Goal: Task Accomplishment & Management: Use online tool/utility

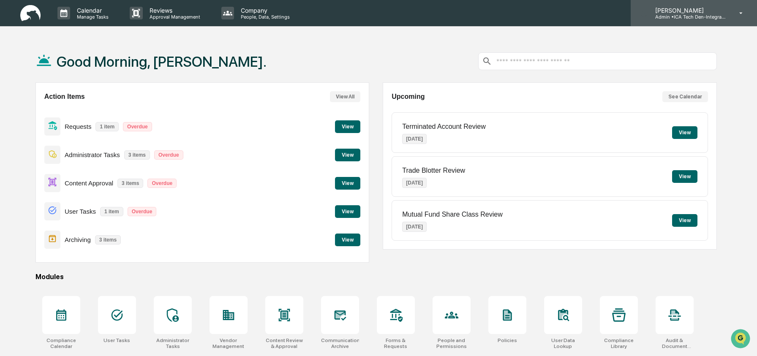
click at [686, 18] on p "Admin • ICA Tech Den-Integrated Compliance Advisors" at bounding box center [688, 17] width 79 height 6
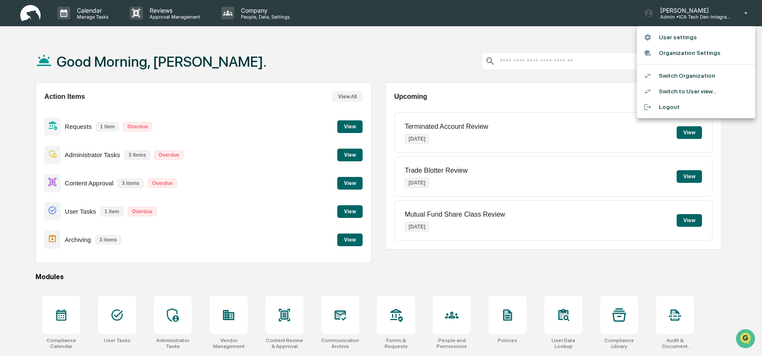
click at [680, 90] on li "Switch to User view..." at bounding box center [696, 92] width 118 height 16
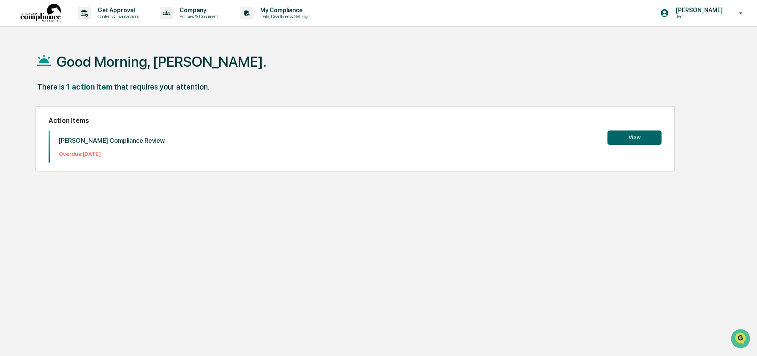
click at [546, 62] on div "Good Morning, Ashley." at bounding box center [377, 61] width 682 height 42
click at [107, 11] on p "Get Approval" at bounding box center [117, 10] width 52 height 7
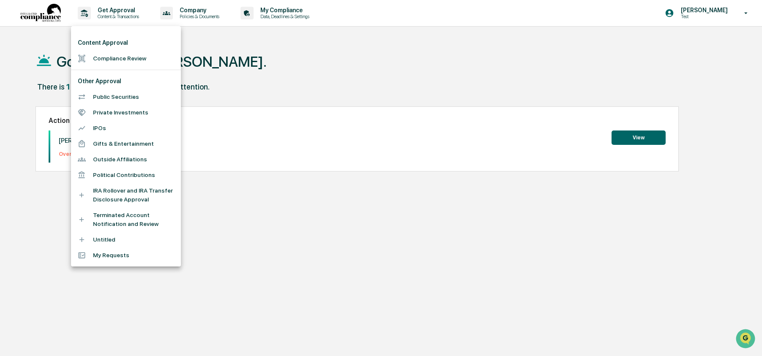
click at [135, 139] on li "Gifts & Entertainment" at bounding box center [126, 144] width 110 height 16
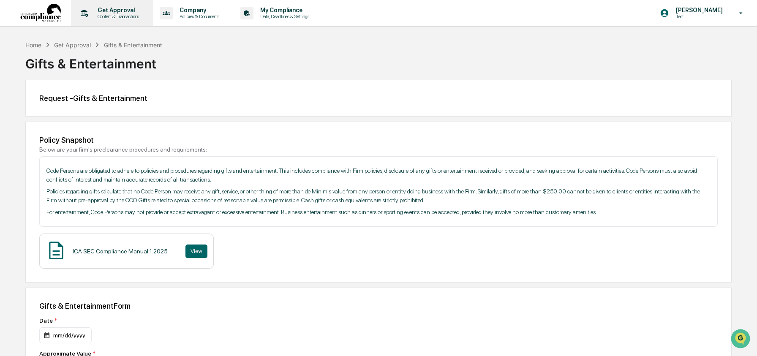
click at [110, 20] on div "Get Approval Content & Transactions" at bounding box center [111, 13] width 74 height 26
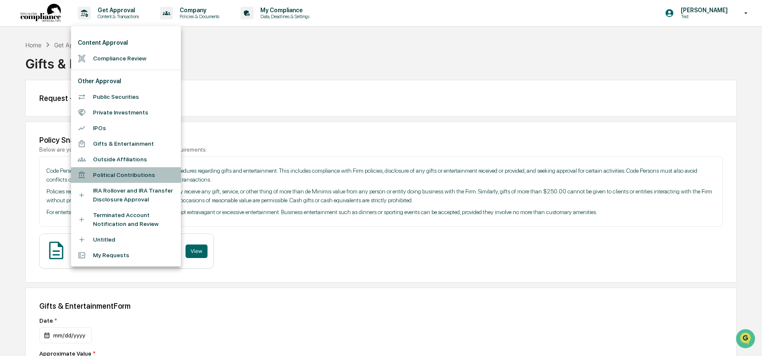
click at [130, 173] on li "Political Contributions" at bounding box center [126, 175] width 110 height 16
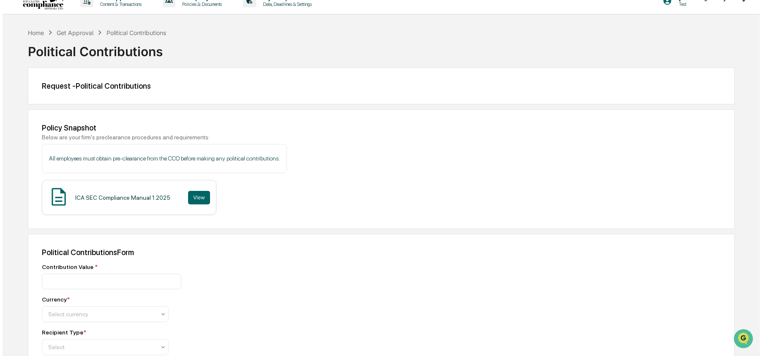
scroll to position [2, 0]
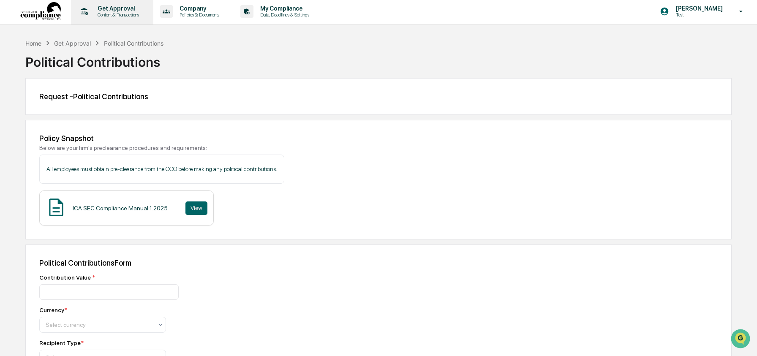
click at [110, 8] on p "Get Approval" at bounding box center [117, 8] width 52 height 7
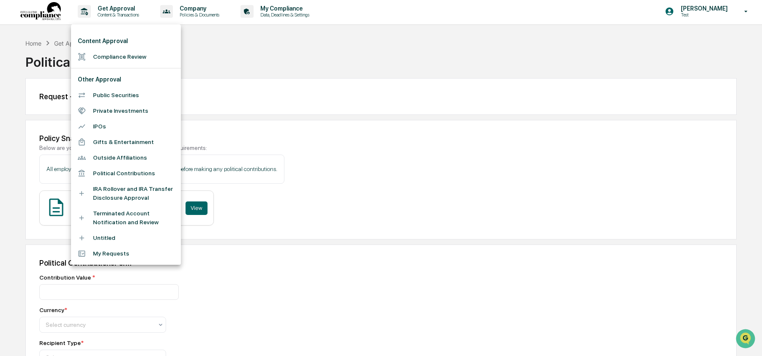
click at [112, 96] on li "Public Securities" at bounding box center [126, 95] width 110 height 16
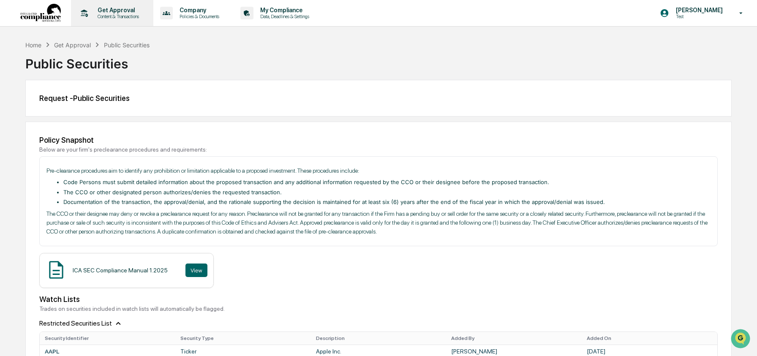
click at [109, 16] on p "Content & Transactions" at bounding box center [117, 17] width 52 height 6
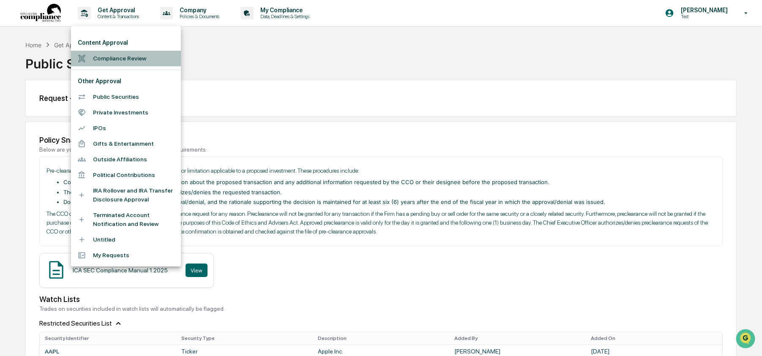
click at [107, 57] on li "Compliance Review" at bounding box center [126, 59] width 110 height 16
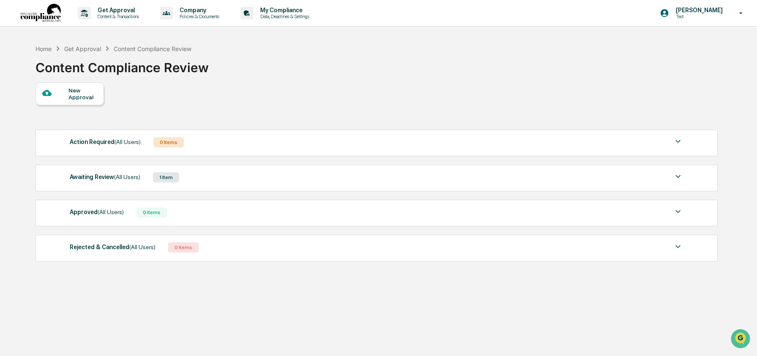
click at [191, 101] on div "New Approval" at bounding box center [377, 93] width 682 height 23
click at [96, 91] on div "New Approval" at bounding box center [82, 94] width 28 height 14
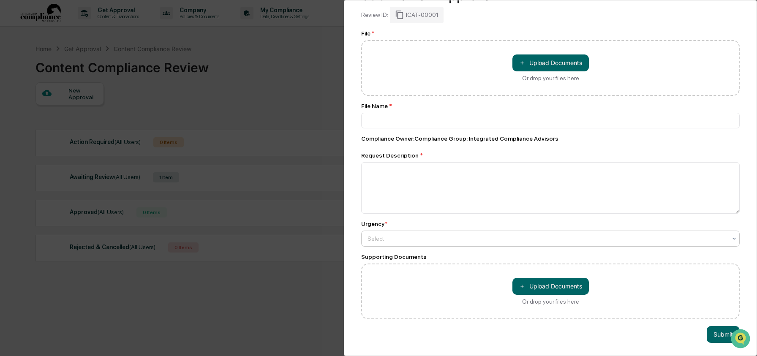
scroll to position [45, 0]
click at [399, 235] on div at bounding box center [547, 239] width 359 height 8
click at [416, 221] on div "Urgency *" at bounding box center [550, 224] width 379 height 7
click at [249, 106] on div "Compliance Review Submit New Approval Submit New Approval Review ID: ICAT-00001…" at bounding box center [378, 178] width 757 height 356
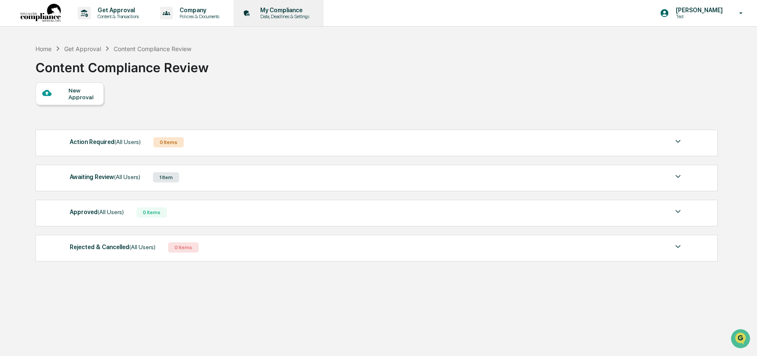
click at [308, 17] on p "Data, Deadlines & Settings" at bounding box center [284, 17] width 60 height 6
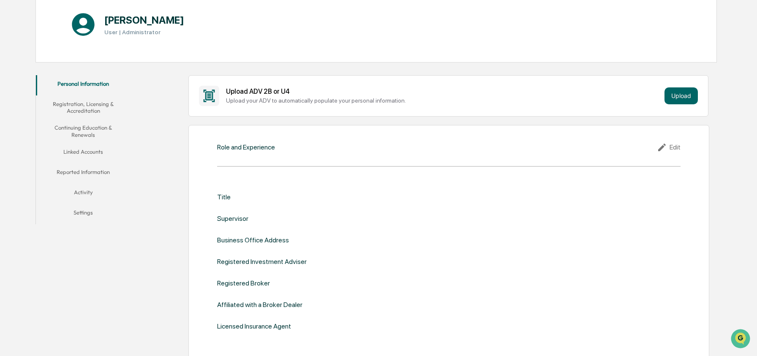
scroll to position [103, 0]
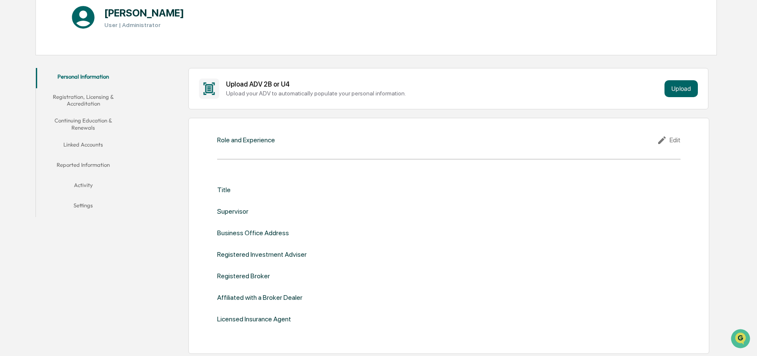
click at [98, 141] on button "Linked Accounts" at bounding box center [83, 146] width 95 height 20
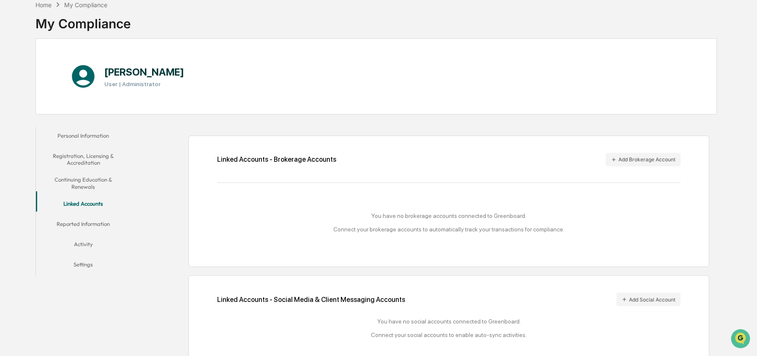
scroll to position [44, 0]
click at [653, 165] on button "Add Brokerage Account" at bounding box center [643, 160] width 75 height 14
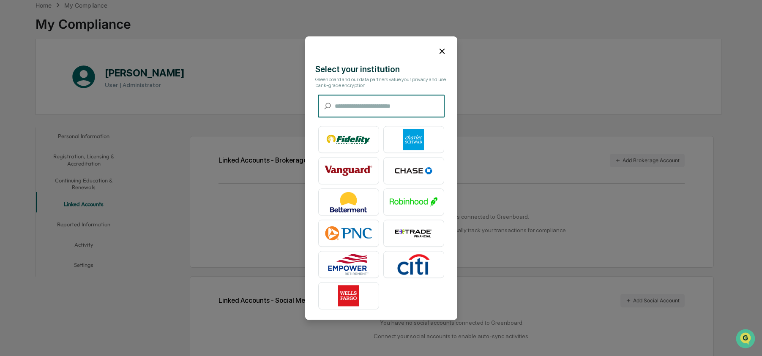
click at [401, 108] on input "text" at bounding box center [390, 106] width 110 height 22
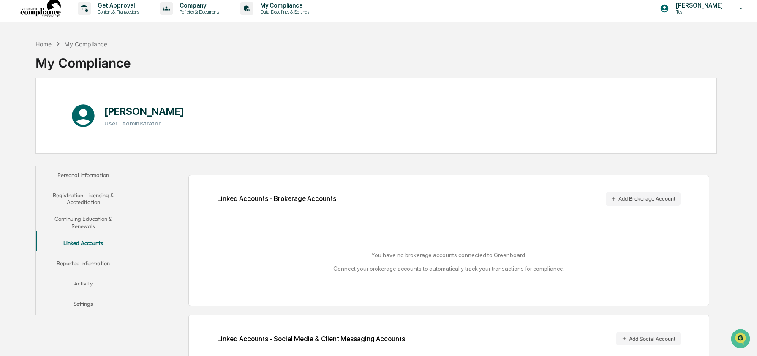
scroll to position [0, 0]
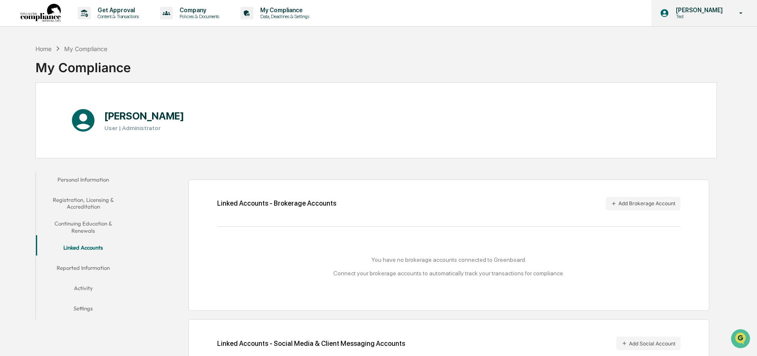
click at [711, 6] on div "Ashley Craddock Test" at bounding box center [705, 13] width 106 height 26
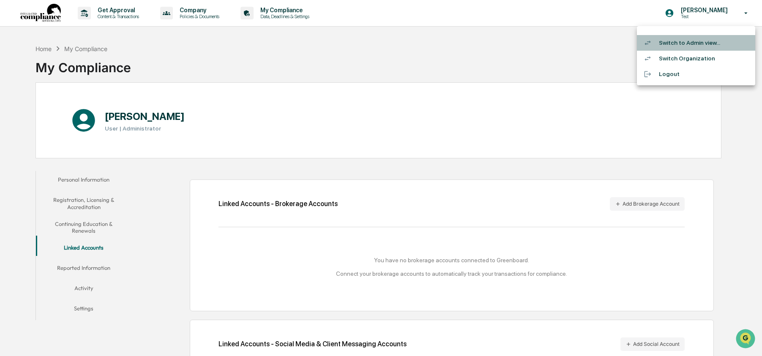
click at [706, 43] on li "Switch to Admin view..." at bounding box center [696, 43] width 118 height 16
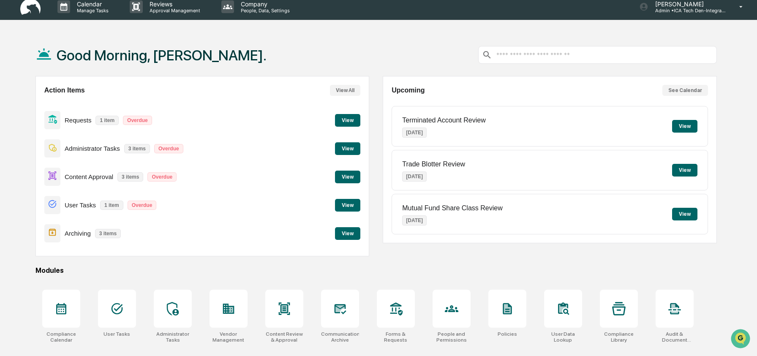
scroll to position [7, 0]
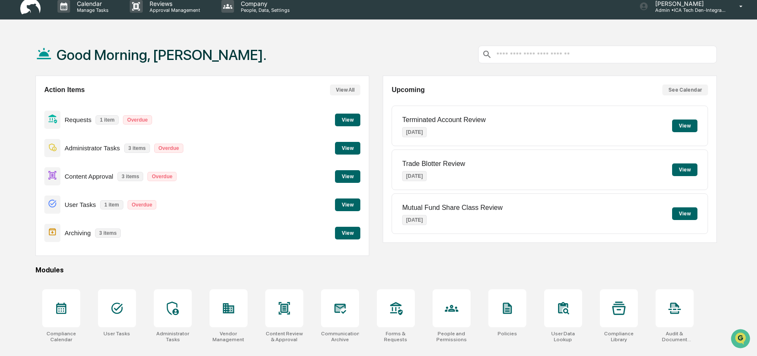
click at [345, 122] on button "View" at bounding box center [347, 120] width 25 height 13
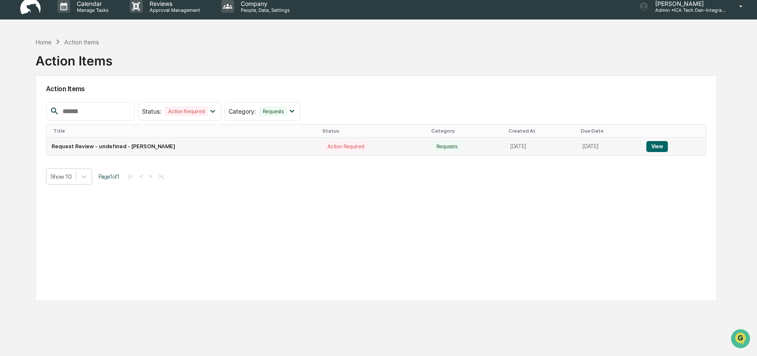
click at [661, 144] on button "View" at bounding box center [658, 146] width 22 height 11
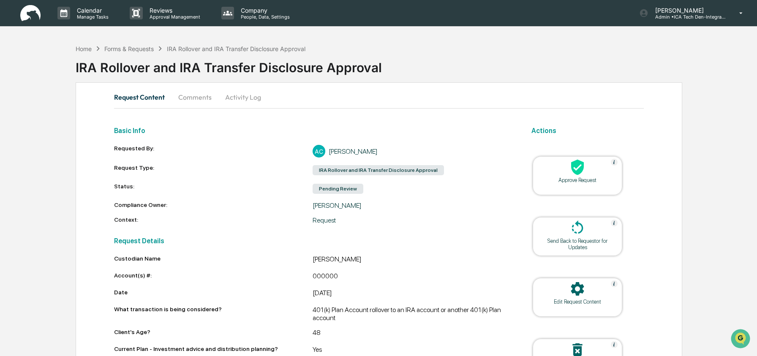
click at [205, 101] on button "Comments" at bounding box center [195, 97] width 47 height 20
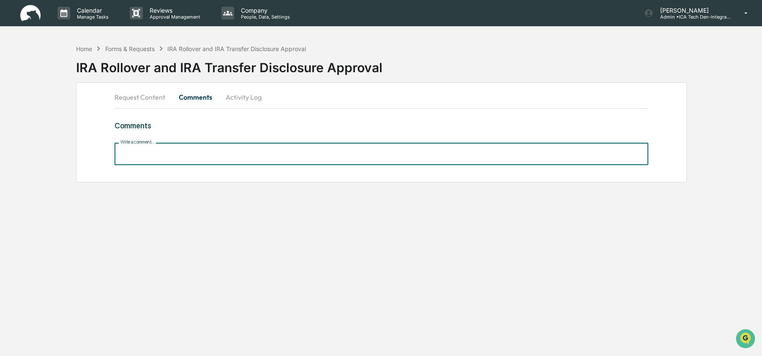
click at [166, 157] on input "Write a comment..." at bounding box center [381, 154] width 533 height 22
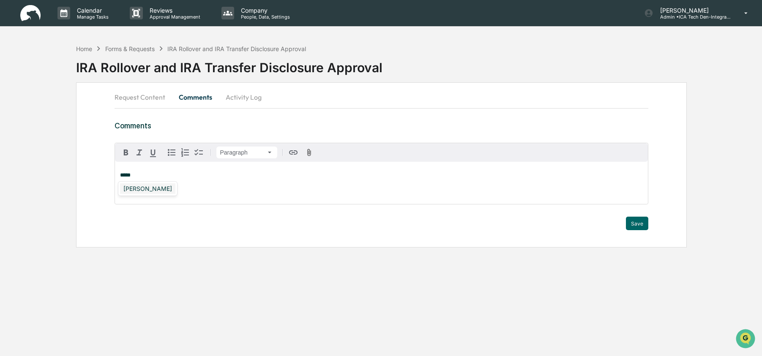
click at [158, 191] on div "Adam Ostermiller" at bounding box center [147, 188] width 55 height 11
drag, startPoint x: 197, startPoint y: 179, endPoint x: 105, endPoint y: 166, distance: 92.6
click at [105, 166] on div "**********" at bounding box center [381, 164] width 610 height 165
click at [246, 97] on button "Activity Log" at bounding box center [243, 97] width 49 height 20
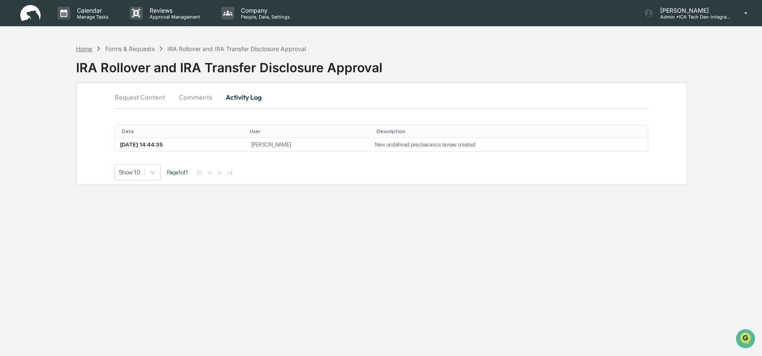
click at [91, 50] on div "Home" at bounding box center [84, 48] width 16 height 7
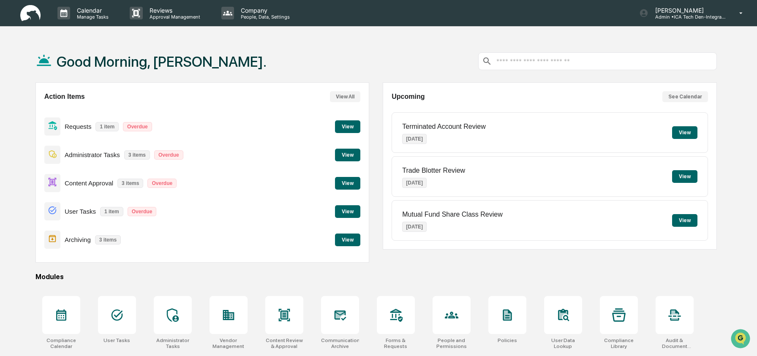
click at [342, 183] on button "View" at bounding box center [347, 183] width 25 height 13
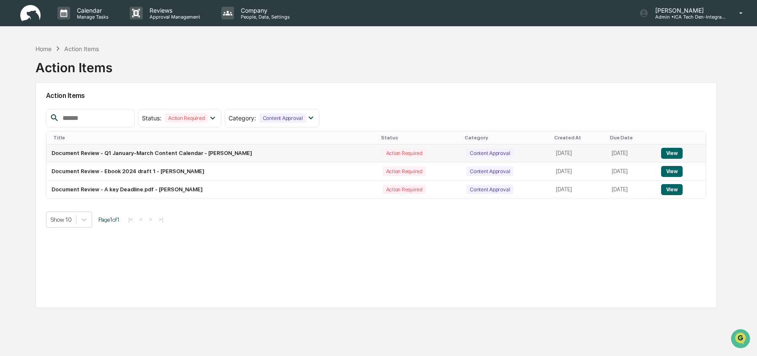
click at [672, 152] on button "View" at bounding box center [672, 153] width 22 height 11
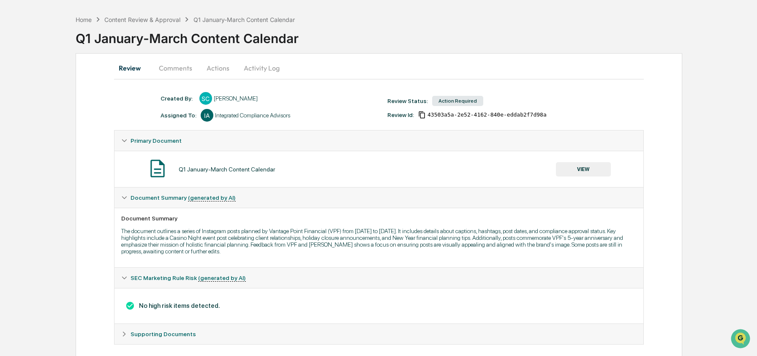
scroll to position [41, 0]
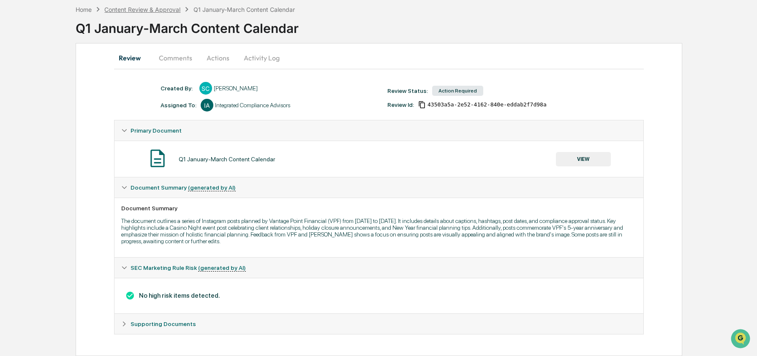
click at [169, 8] on div "Content Review & Approval" at bounding box center [142, 9] width 76 height 7
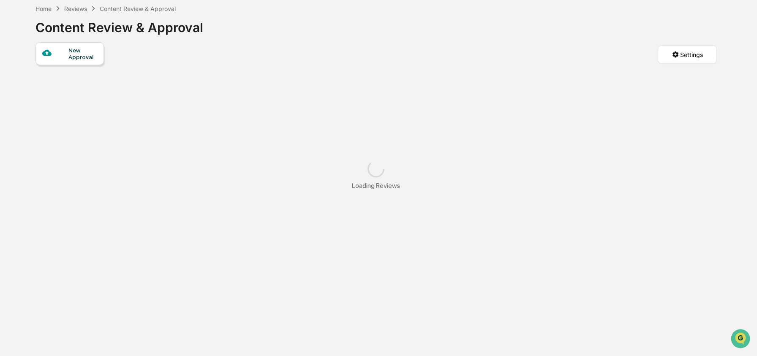
scroll to position [41, 0]
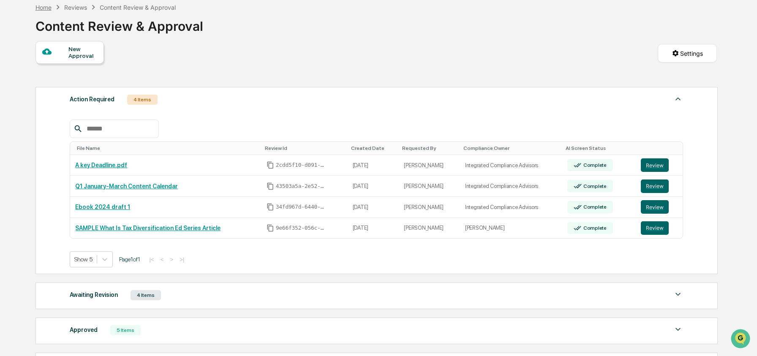
click at [47, 11] on div "Home" at bounding box center [44, 7] width 16 height 7
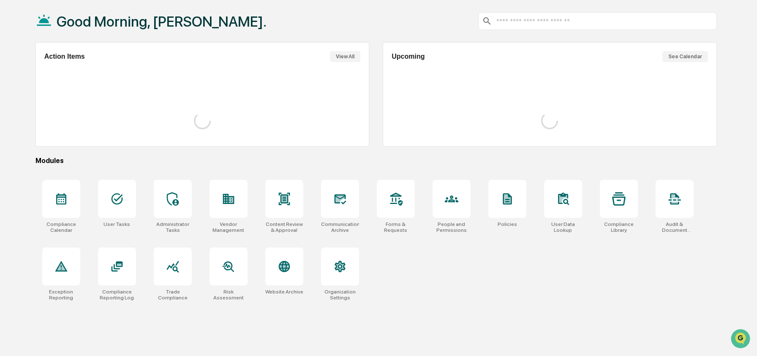
scroll to position [41, 0]
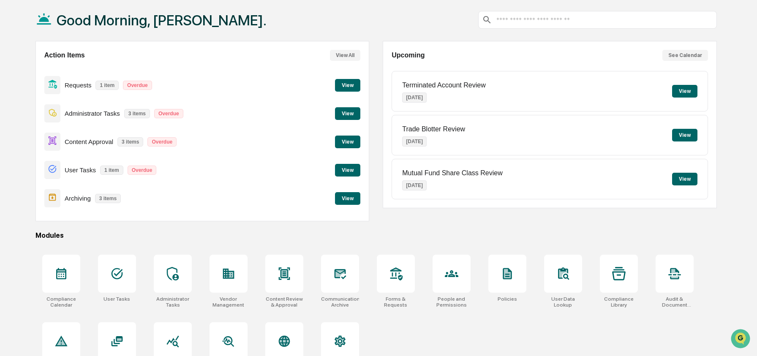
click at [352, 139] on button "View" at bounding box center [347, 142] width 25 height 13
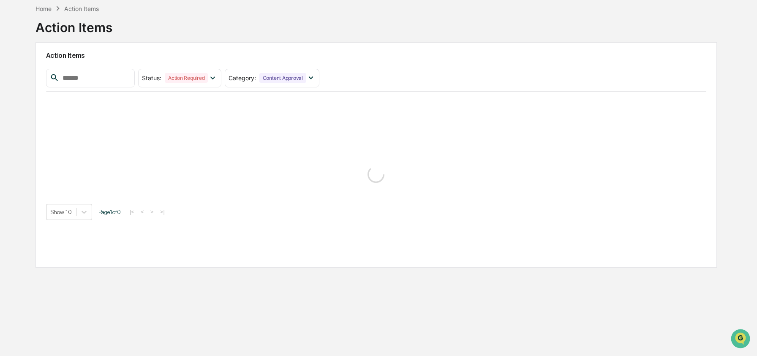
scroll to position [40, 0]
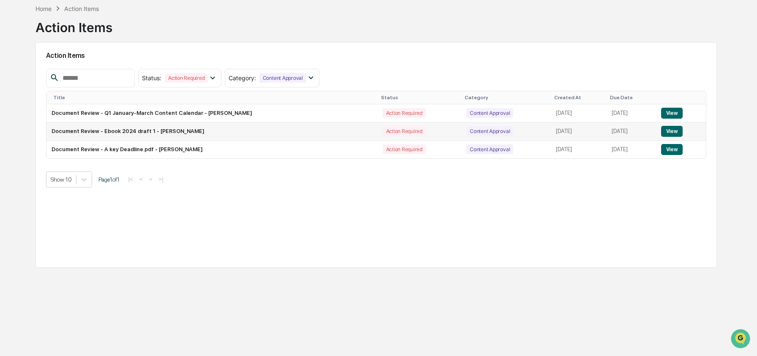
click at [672, 137] on button "View" at bounding box center [672, 131] width 22 height 11
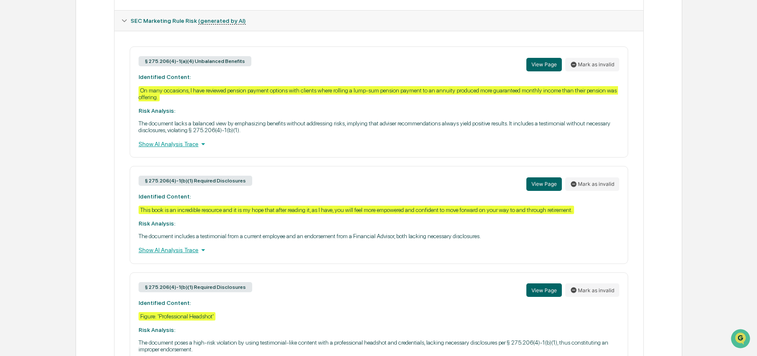
scroll to position [340, 0]
drag, startPoint x: 203, startPoint y: 61, endPoint x: 277, endPoint y: 63, distance: 74.4
click at [277, 63] on div "§ 275.206(4)-1(a)(4) Unbalanced Benefits View Page Mark as invalid" at bounding box center [379, 64] width 481 height 18
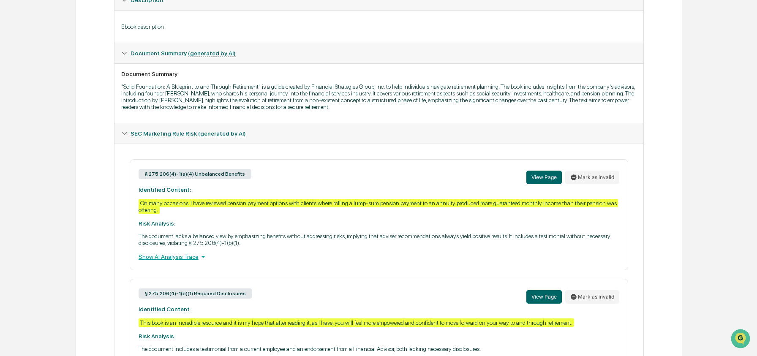
scroll to position [232, 0]
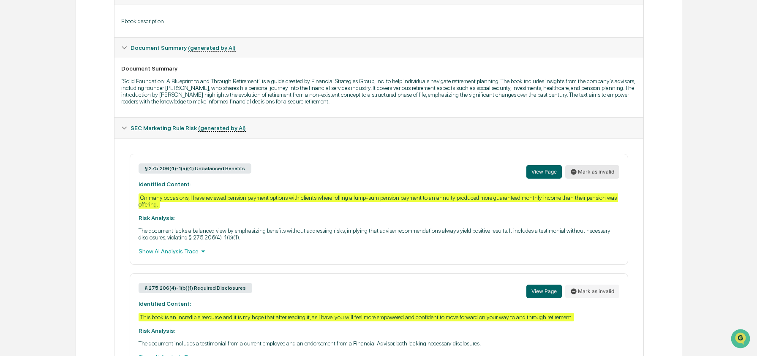
click at [591, 174] on button "Mark as invalid" at bounding box center [592, 172] width 54 height 14
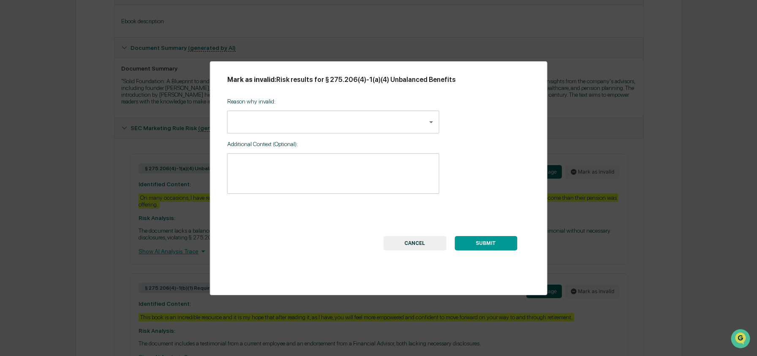
click at [283, 121] on body "Calendar Manage Tasks Reviews Approval Management Company People, Data, Setting…" at bounding box center [378, 254] width 757 height 973
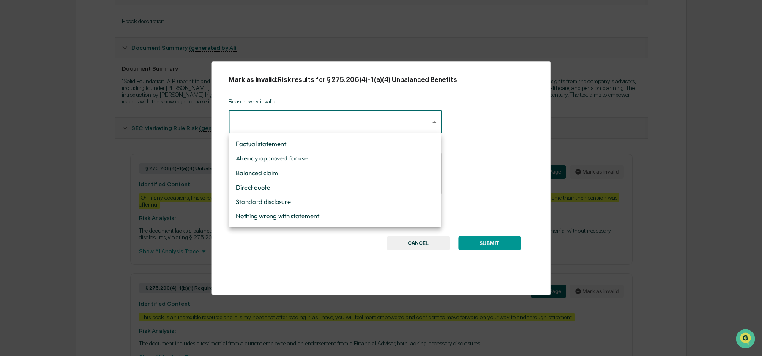
click at [477, 135] on div at bounding box center [381, 178] width 762 height 356
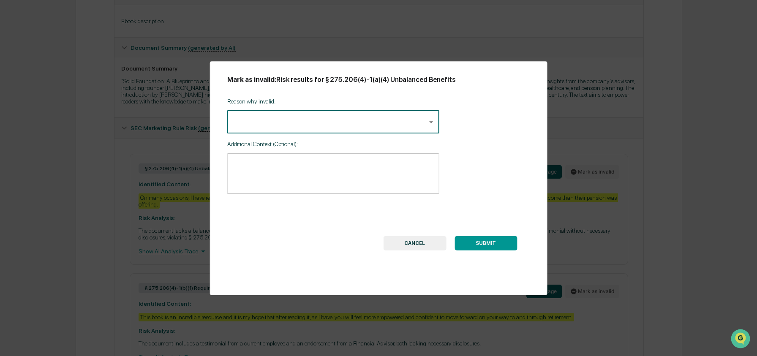
click at [422, 246] on button "CANCEL" at bounding box center [414, 243] width 63 height 14
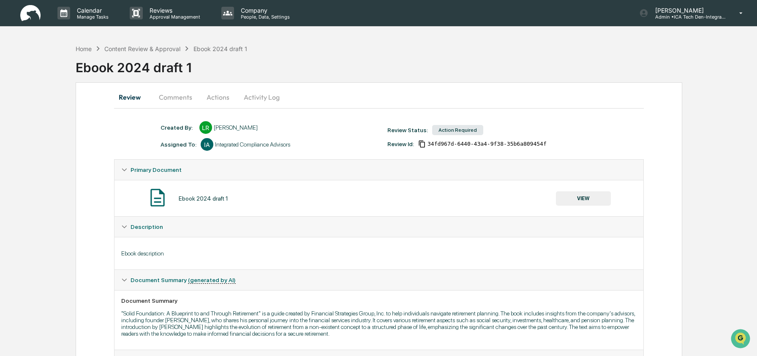
scroll to position [28, 0]
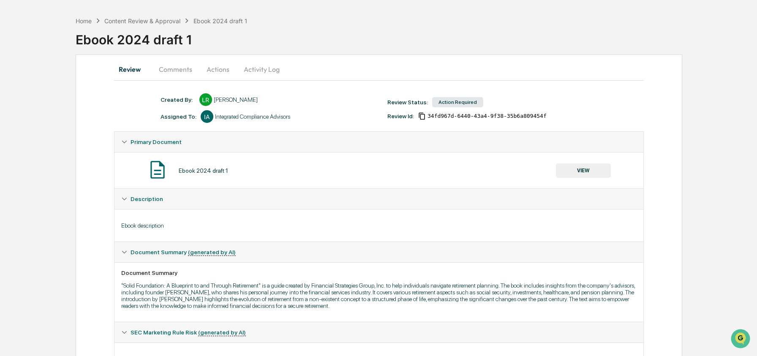
click at [220, 74] on button "Actions" at bounding box center [218, 69] width 38 height 20
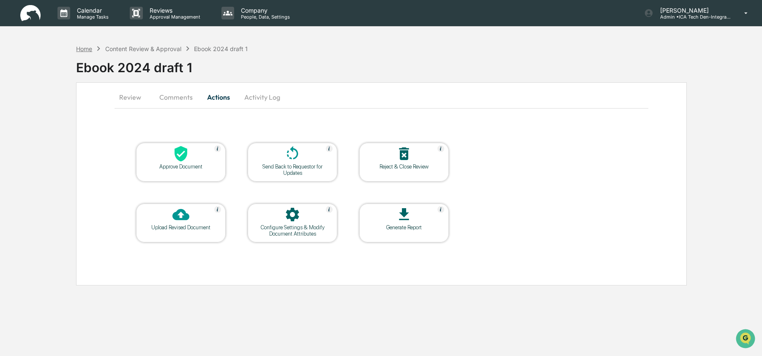
click at [77, 47] on div "Home" at bounding box center [84, 48] width 16 height 7
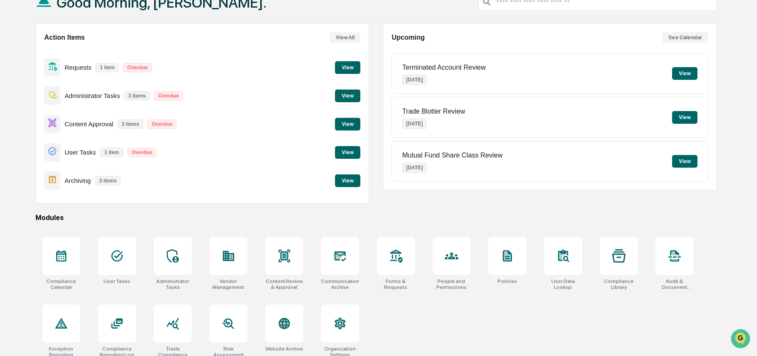
scroll to position [68, 0]
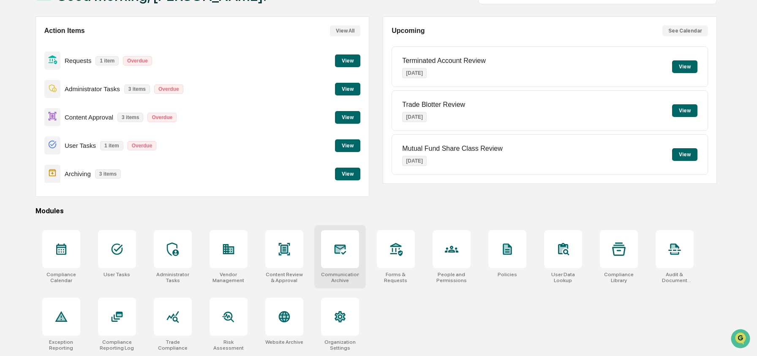
click at [344, 253] on icon at bounding box center [340, 250] width 14 height 14
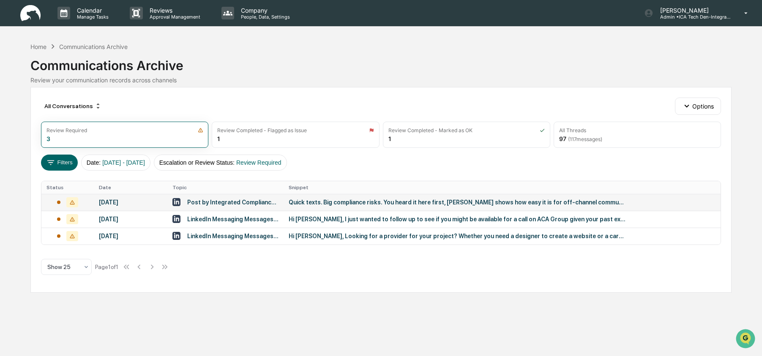
click at [306, 201] on div "Quick texts. Big compliance risks. You heard it here first, [PERSON_NAME] shows…" at bounding box center [458, 202] width 338 height 7
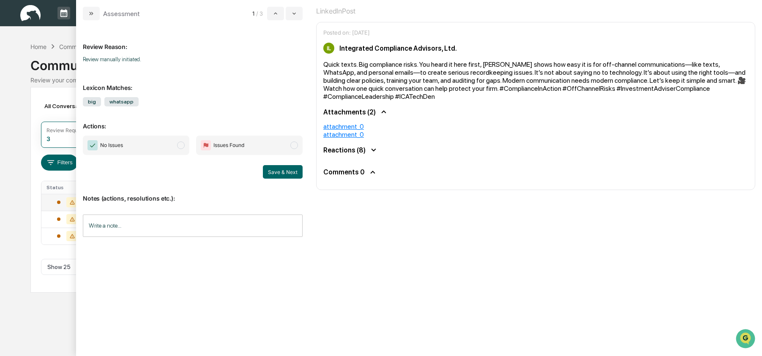
click at [38, 99] on div "All Conversations Options Review Required 3 Review Completed - Flagged as Issue…" at bounding box center [380, 190] width 701 height 206
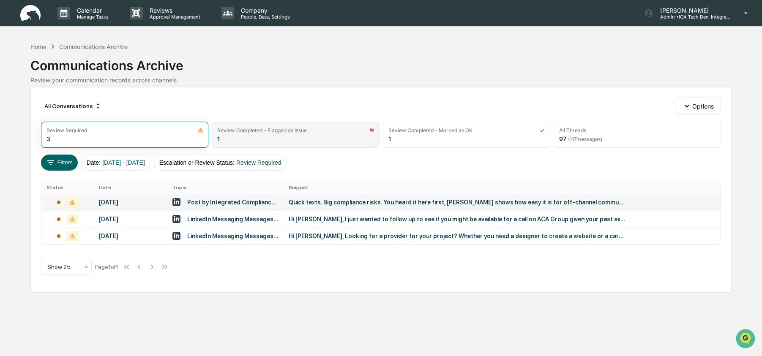
click at [244, 142] on div "Review Completed - Flagged as Issue 1" at bounding box center [295, 135] width 167 height 26
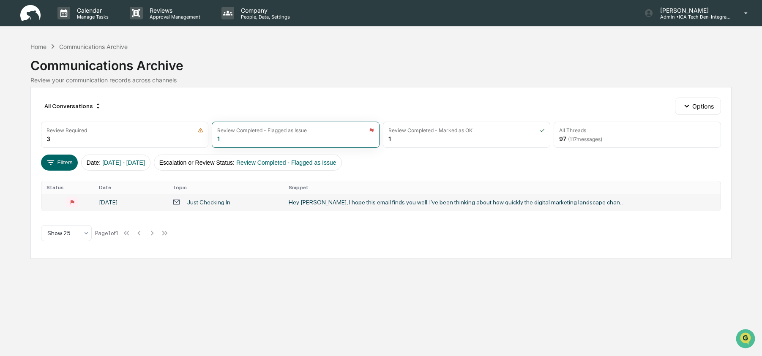
click at [190, 199] on div "Just Checking In" at bounding box center [225, 202] width 106 height 8
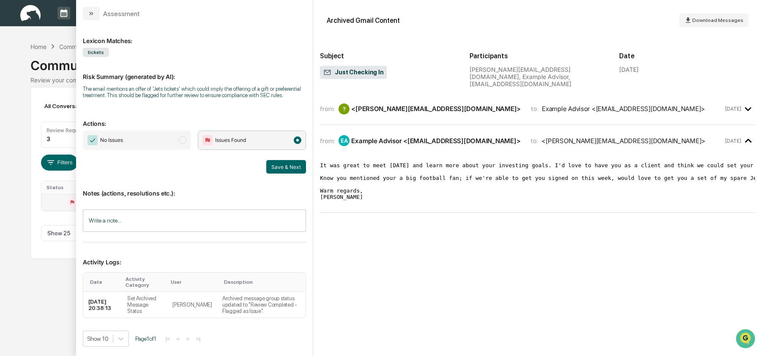
drag, startPoint x: 93, startPoint y: 92, endPoint x: 166, endPoint y: 98, distance: 73.0
click at [166, 98] on div "The email mentions an offer of 'Jets tickets' which could imply the offering of…" at bounding box center [194, 92] width 223 height 13
drag, startPoint x: 164, startPoint y: 89, endPoint x: 192, endPoint y: 90, distance: 27.9
click at [192, 90] on div "The email mentions an offer of 'Jets tickets' which could imply the offering of…" at bounding box center [194, 92] width 223 height 13
click at [191, 116] on div "Lexicon Matches: tickets Risk Summary (generated by AI): The email mentions an …" at bounding box center [194, 185] width 223 height 316
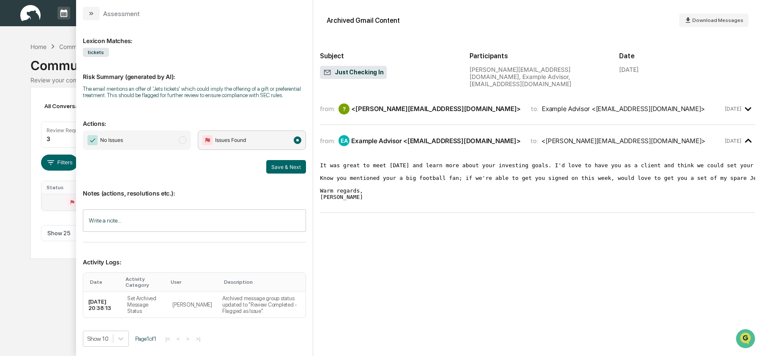
click at [174, 150] on span "No Issues" at bounding box center [137, 140] width 108 height 19
click at [153, 232] on input "Write a note..." at bounding box center [194, 221] width 223 height 22
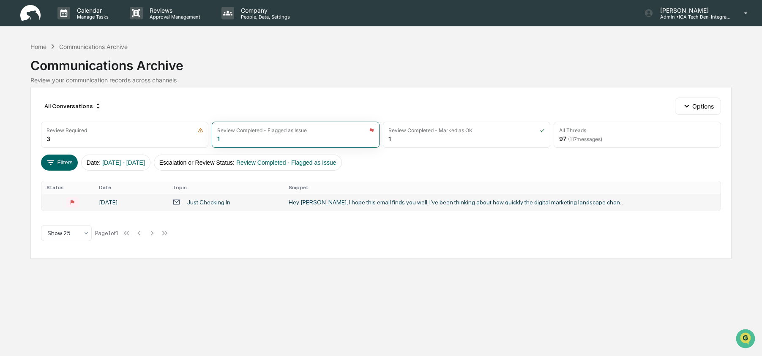
click at [44, 96] on div "All Conversations Options Review Required 3 Review Completed - Flagged as Issue…" at bounding box center [380, 173] width 701 height 172
click at [438, 134] on div "Review Completed - Marked as OK 1" at bounding box center [466, 135] width 167 height 26
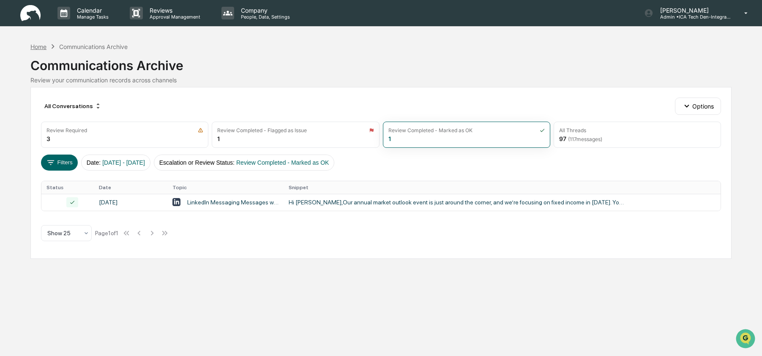
click at [44, 47] on div "Home" at bounding box center [38, 46] width 16 height 7
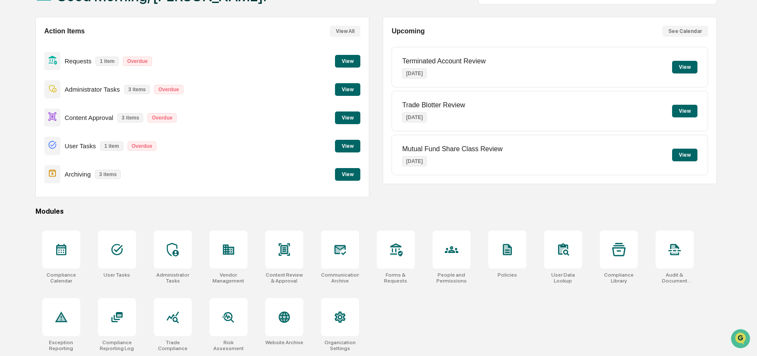
scroll to position [68, 0]
click at [55, 254] on icon at bounding box center [62, 250] width 14 height 14
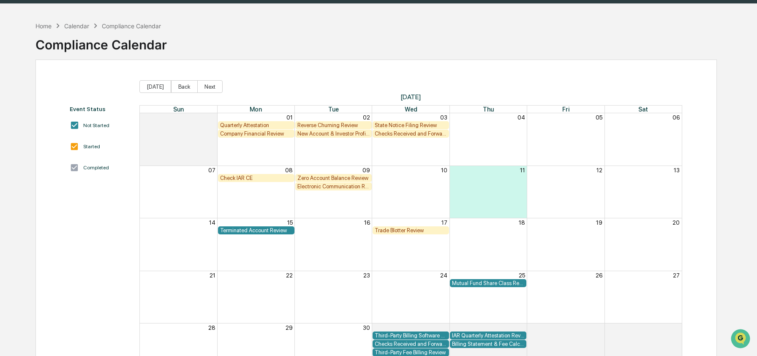
scroll to position [29, 0]
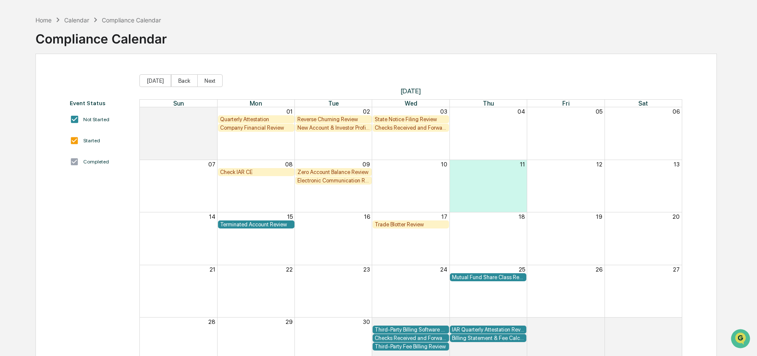
click at [326, 173] on div "Zero Account Balance Review" at bounding box center [334, 172] width 72 height 6
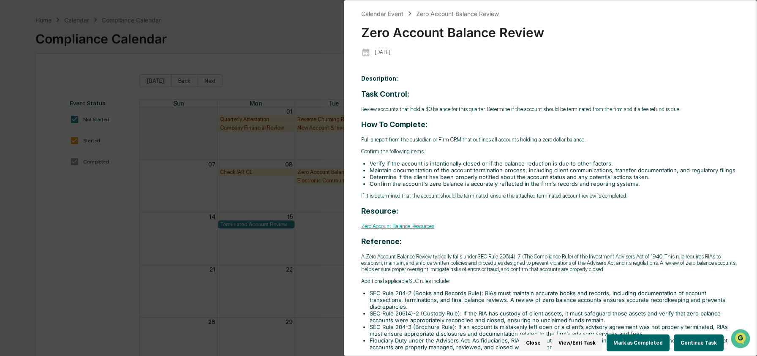
click at [689, 335] on button "Continue Task" at bounding box center [699, 343] width 50 height 17
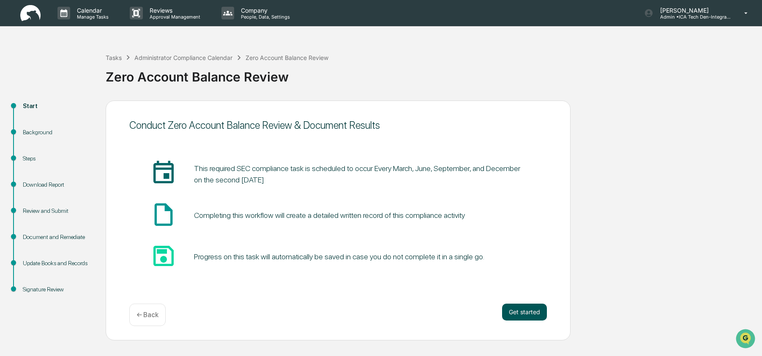
click at [542, 315] on button "Get started" at bounding box center [524, 312] width 45 height 17
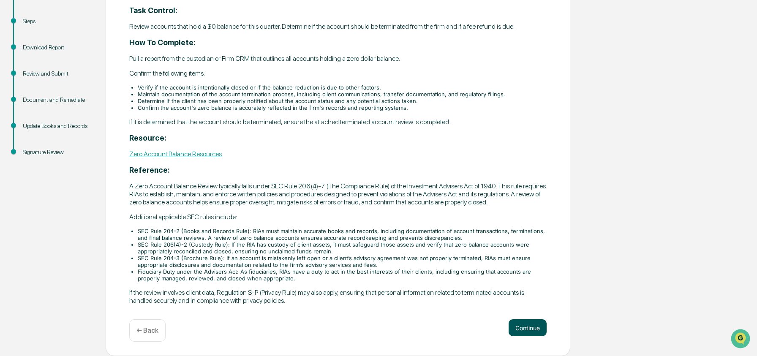
click at [523, 329] on button "Continue" at bounding box center [528, 328] width 38 height 17
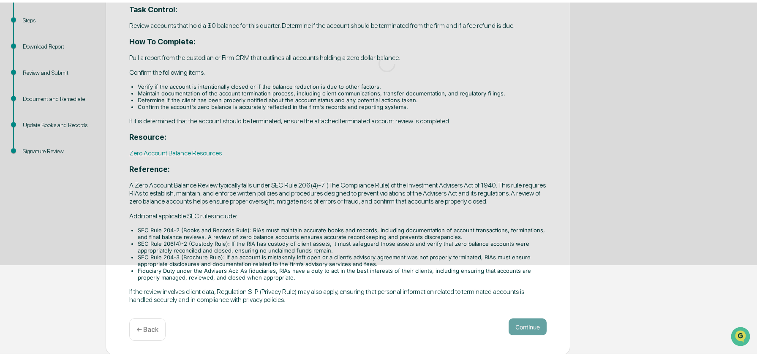
scroll to position [2, 0]
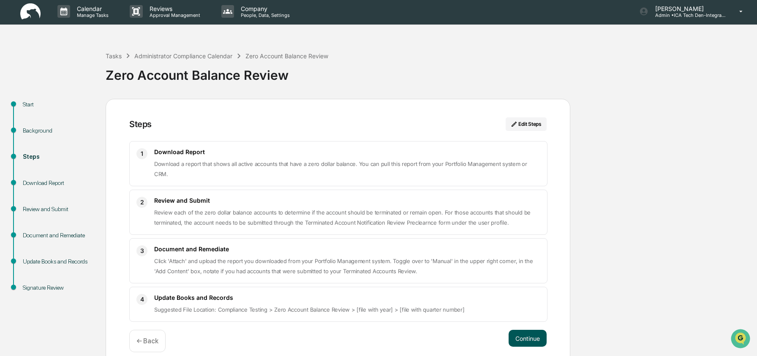
click at [520, 330] on button "Continue" at bounding box center [528, 338] width 38 height 17
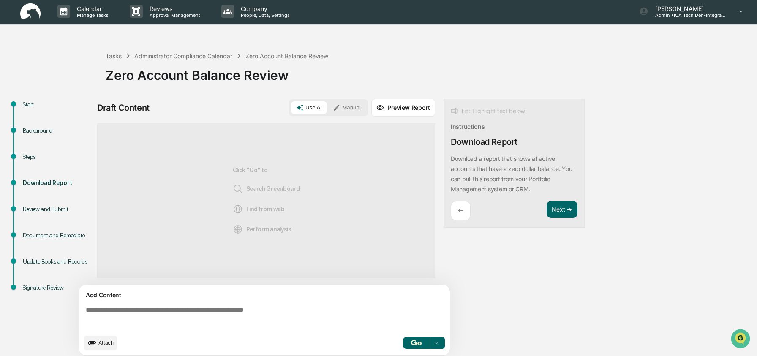
scroll to position [6, 0]
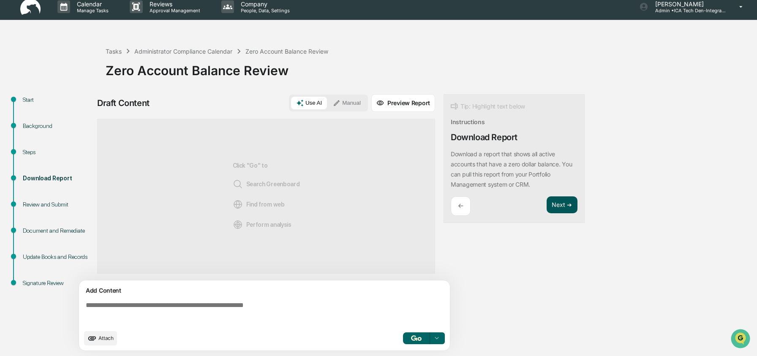
click at [568, 201] on button "Next ➔" at bounding box center [562, 205] width 31 height 17
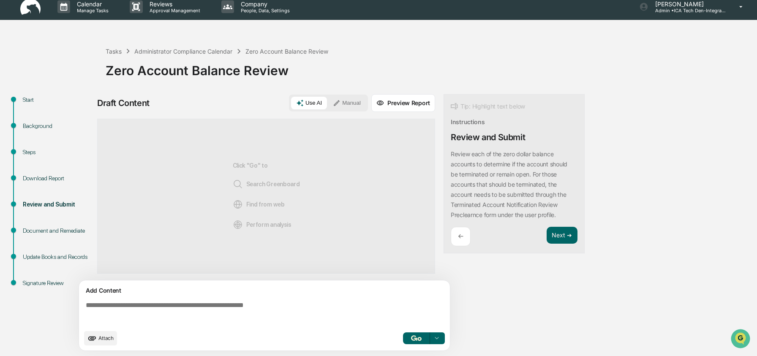
click at [343, 103] on button "Manual" at bounding box center [347, 103] width 38 height 13
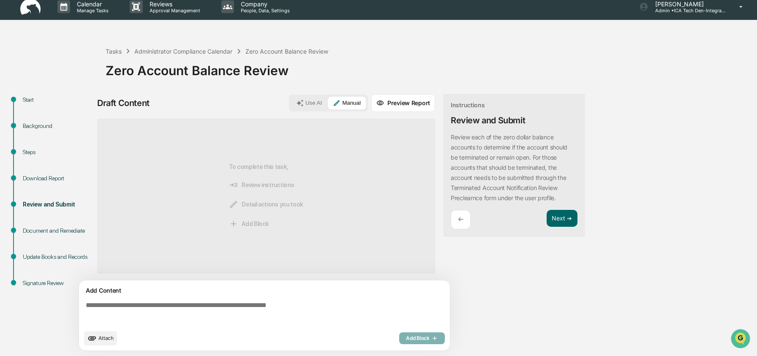
click at [143, 313] on textarea at bounding box center [266, 313] width 368 height 30
click at [396, 101] on button "Preview Report" at bounding box center [403, 103] width 64 height 18
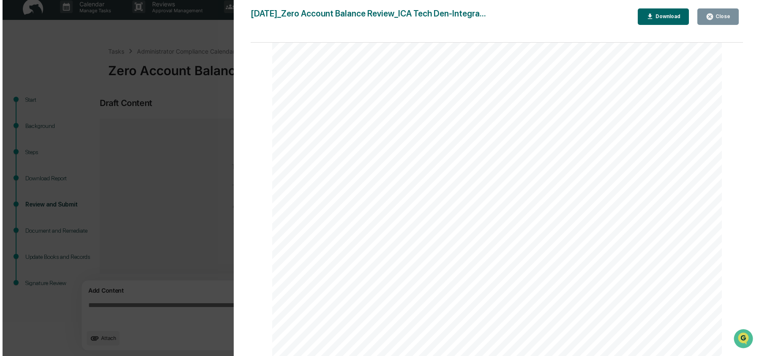
scroll to position [863, 0]
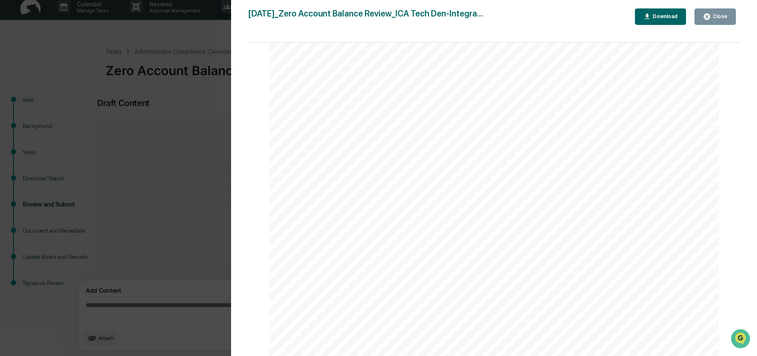
click at [199, 106] on div "Version History 09/11/2025, 03:36 PM Ashley Craddock 2025-09-11_Zero Account Ba…" at bounding box center [378, 178] width 757 height 356
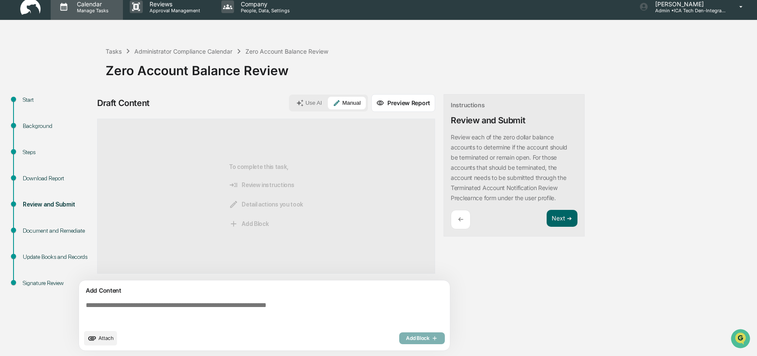
click at [68, 10] on icon at bounding box center [63, 6] width 13 height 13
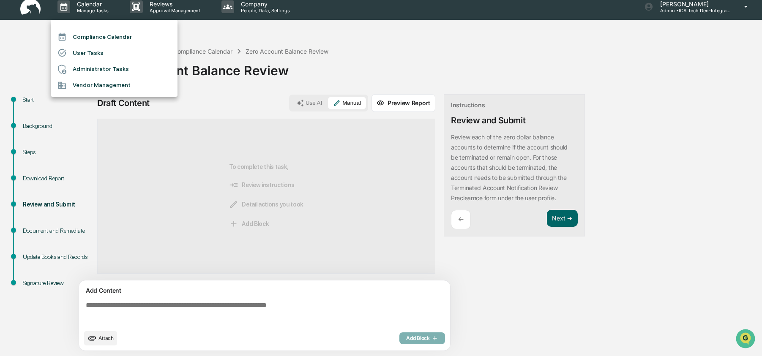
click at [95, 73] on li "Administrator Tasks" at bounding box center [114, 69] width 127 height 16
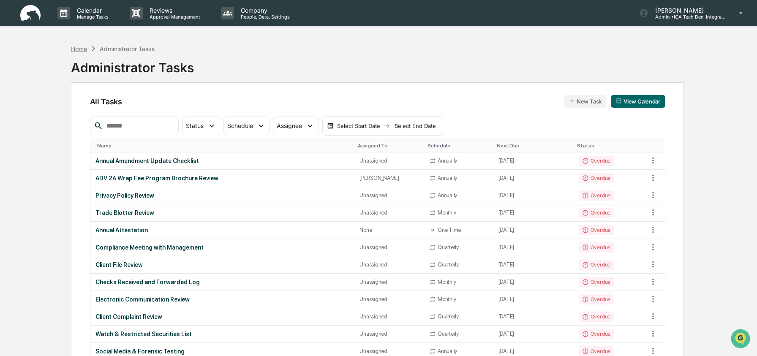
click at [84, 51] on div "Home" at bounding box center [79, 48] width 16 height 7
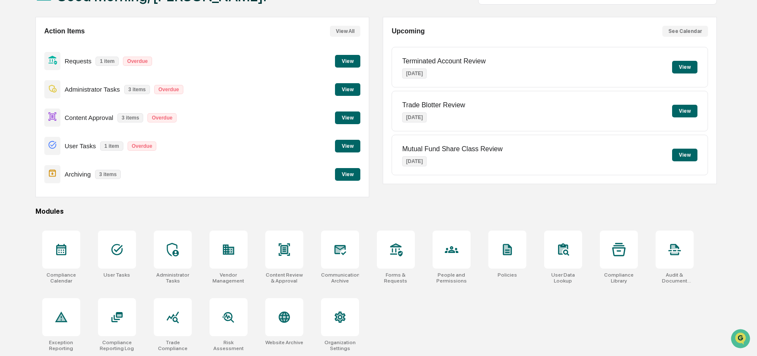
scroll to position [68, 0]
click at [180, 312] on div at bounding box center [173, 317] width 38 height 38
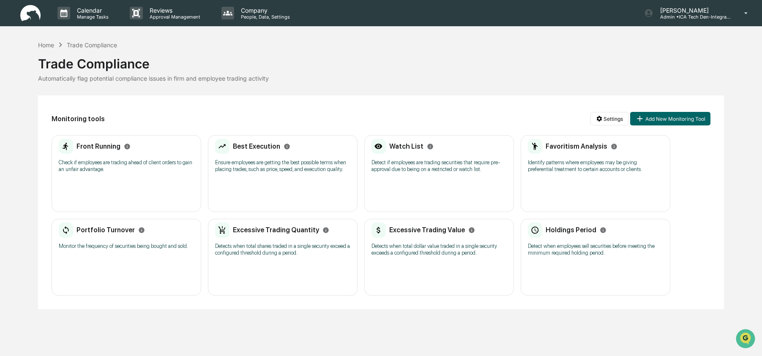
click at [161, 155] on div "Front Running Check if employees are trading ahead of client orders to gain an …" at bounding box center [126, 158] width 135 height 39
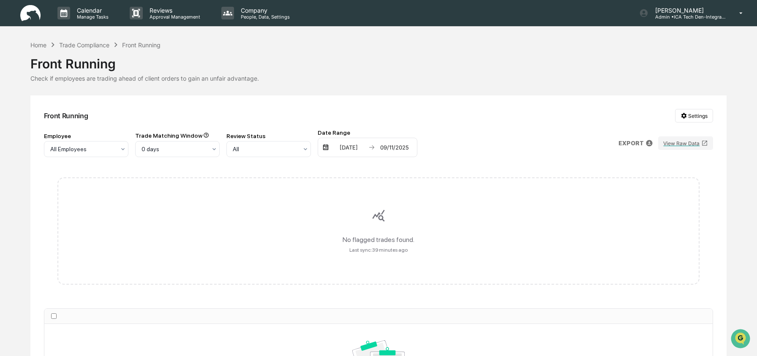
click at [350, 149] on div "03/11/2025" at bounding box center [349, 147] width 36 height 7
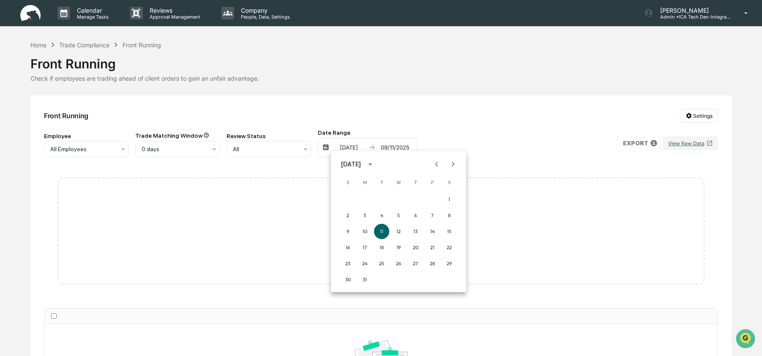
click at [438, 163] on icon "Previous month" at bounding box center [436, 164] width 9 height 9
click at [449, 163] on icon "Next month" at bounding box center [452, 164] width 9 height 9
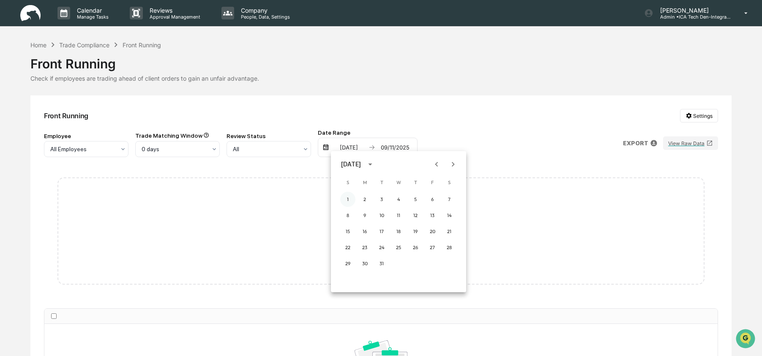
click at [351, 200] on button "1" at bounding box center [347, 199] width 15 height 15
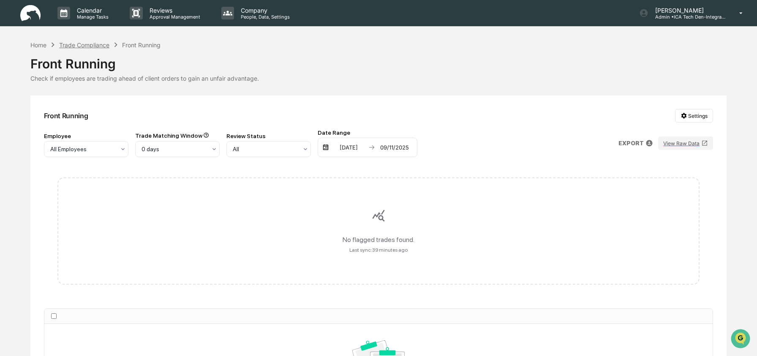
click at [87, 47] on div "Trade Compliance" at bounding box center [84, 44] width 50 height 7
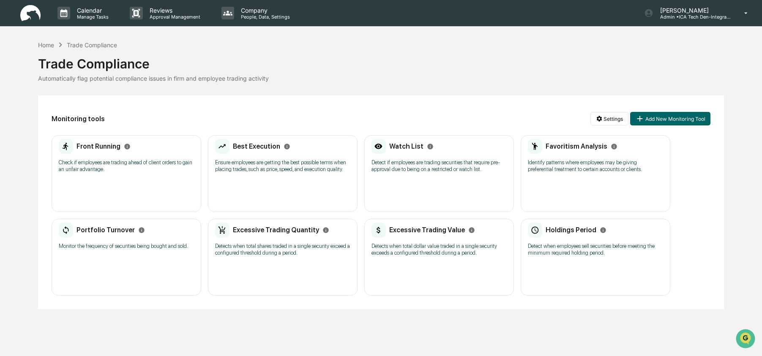
click at [300, 169] on p "Ensure employees are getting the best possible terms when placing trades, such …" at bounding box center [282, 166] width 135 height 14
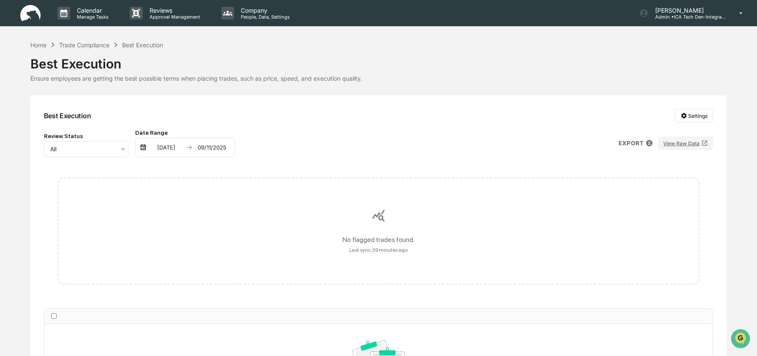
click at [158, 146] on div "03/11/2025" at bounding box center [166, 147] width 36 height 7
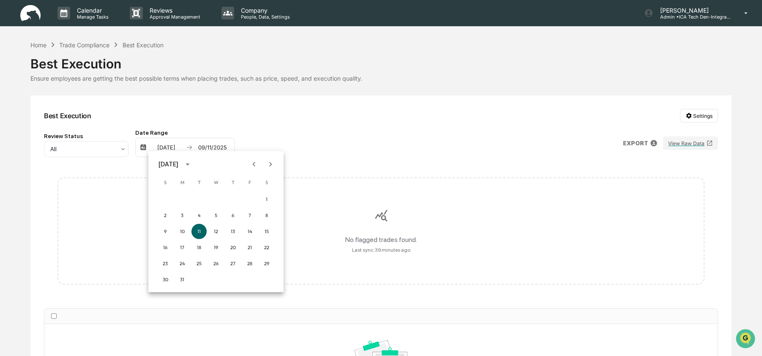
click at [254, 162] on icon "Previous month" at bounding box center [253, 164] width 9 height 9
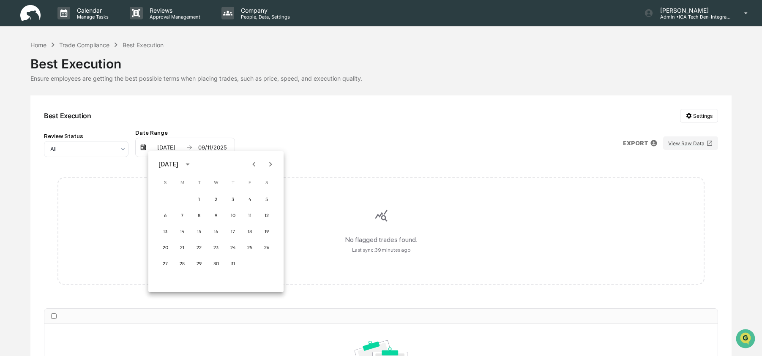
click at [254, 162] on icon "Previous month" at bounding box center [253, 164] width 9 height 9
click at [175, 198] on button "2" at bounding box center [182, 199] width 15 height 15
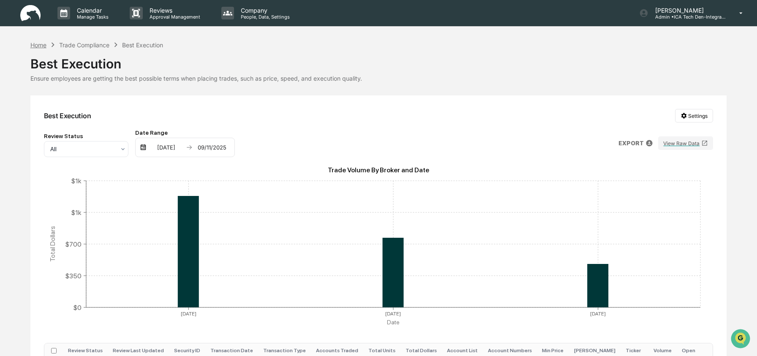
click at [45, 46] on div "Home" at bounding box center [38, 44] width 16 height 7
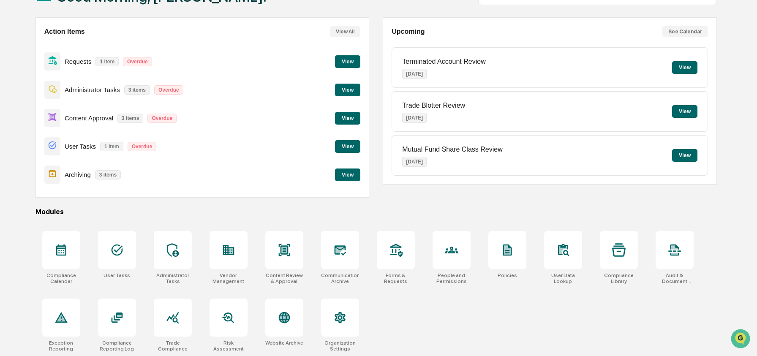
scroll to position [68, 0]
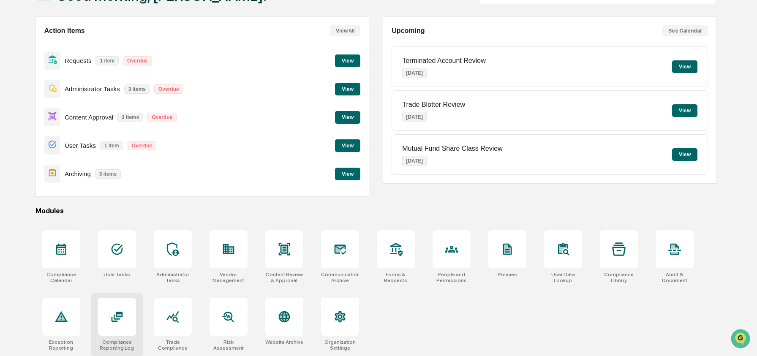
click at [103, 319] on div at bounding box center [117, 317] width 38 height 38
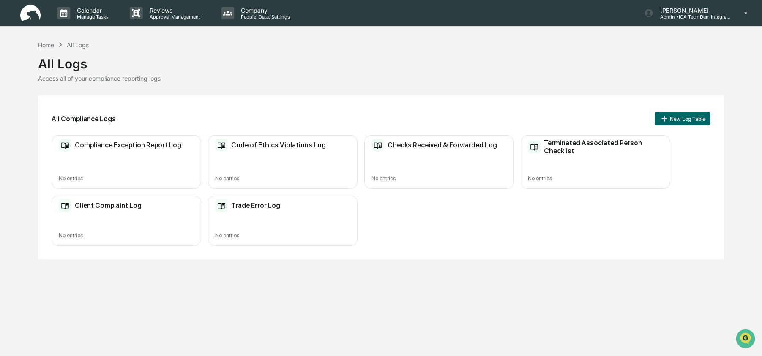
click at [52, 47] on div "Home" at bounding box center [46, 44] width 16 height 7
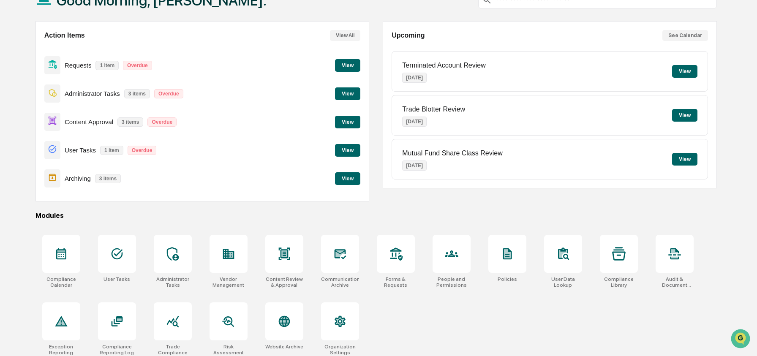
scroll to position [68, 0]
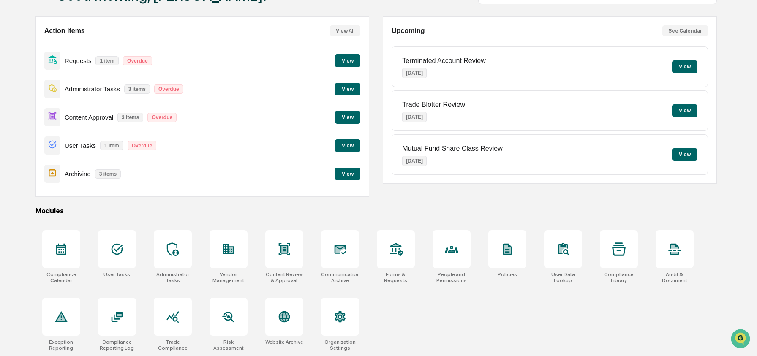
click at [178, 208] on div "Modules" at bounding box center [377, 211] width 682 height 8
click at [545, 197] on div "Good Morning, Ashley. Action Items View All Requests 1 item Overdue View Admini…" at bounding box center [376, 165] width 707 height 382
click at [236, 244] on div at bounding box center [229, 249] width 38 height 38
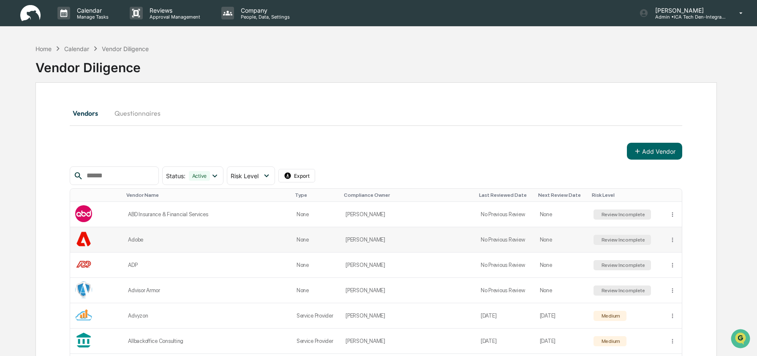
click at [178, 238] on div "Adobe" at bounding box center [207, 240] width 158 height 6
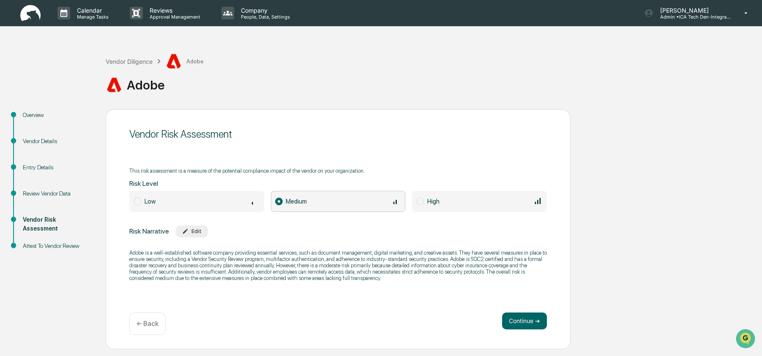
click at [41, 142] on div "Vendor Details" at bounding box center [57, 141] width 69 height 9
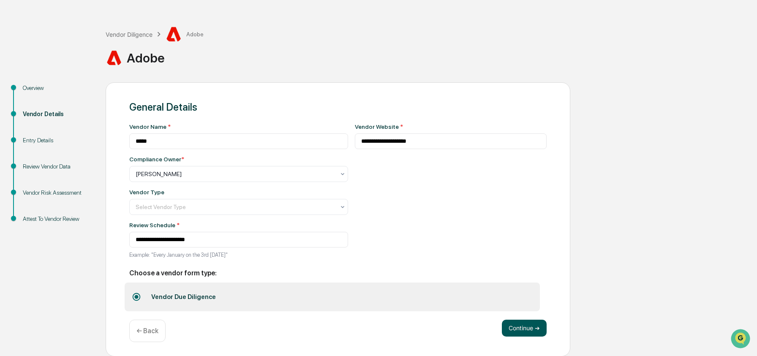
scroll to position [29, 0]
click at [519, 332] on button "Continue ➔" at bounding box center [524, 328] width 45 height 17
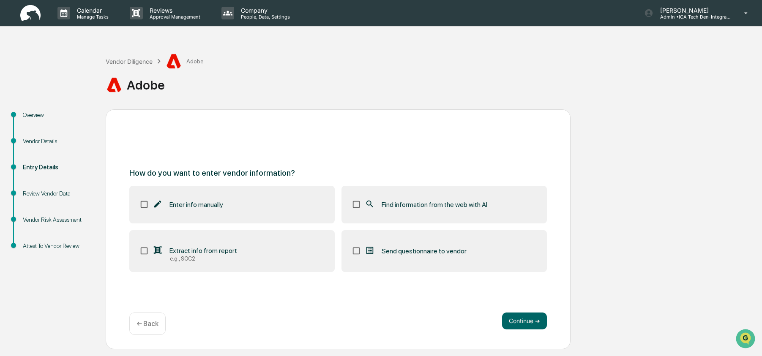
click at [373, 205] on icon at bounding box center [369, 203] width 9 height 9
click at [527, 322] on button "Continue ➔" at bounding box center [524, 321] width 45 height 17
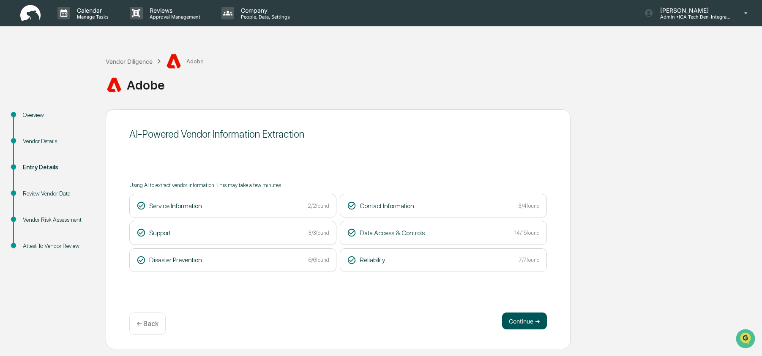
click at [524, 321] on button "Continue ➔" at bounding box center [524, 321] width 45 height 17
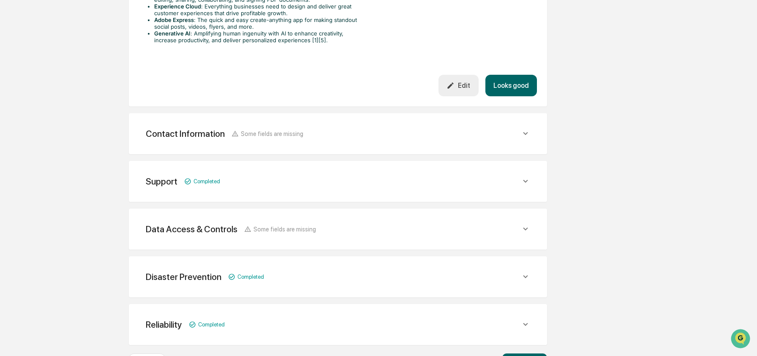
scroll to position [370, 0]
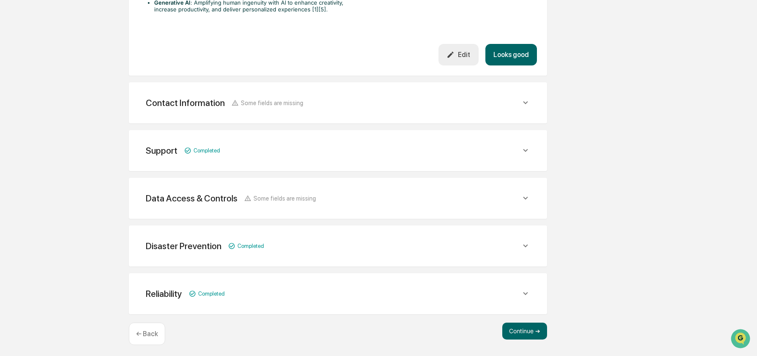
click at [362, 200] on div "Data Access & Controls Some fields are missing" at bounding box center [333, 198] width 375 height 11
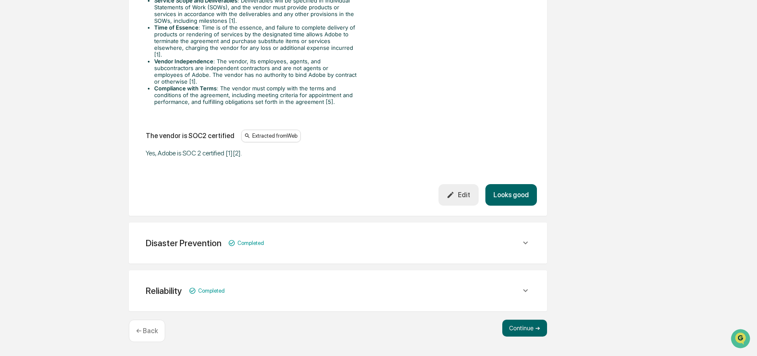
scroll to position [1582, 0]
click at [517, 330] on button "Continue ➔" at bounding box center [525, 328] width 45 height 17
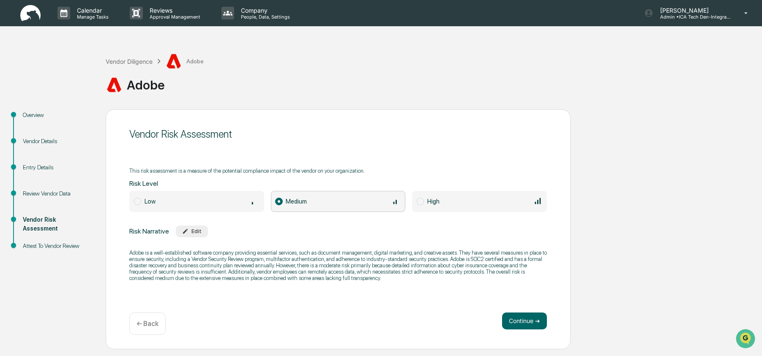
click at [40, 22] on link at bounding box center [35, 13] width 30 height 26
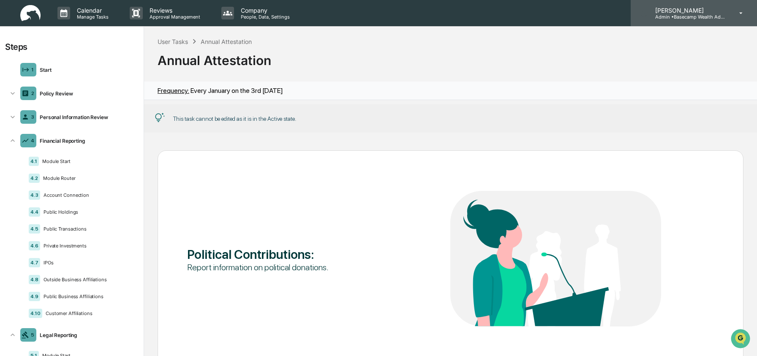
scroll to position [287, 0]
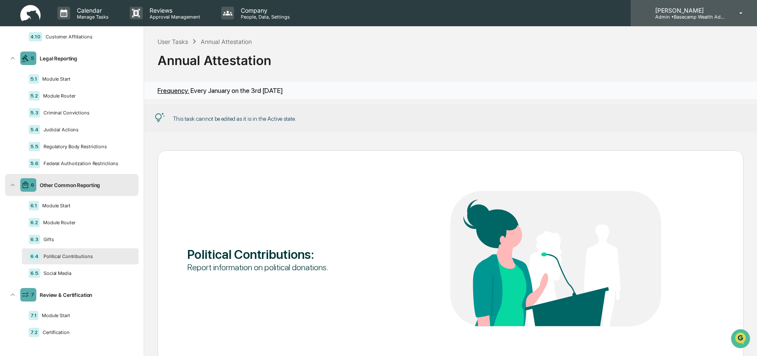
click at [677, 11] on p "[PERSON_NAME]" at bounding box center [688, 10] width 79 height 7
